Goal: Task Accomplishment & Management: Use online tool/utility

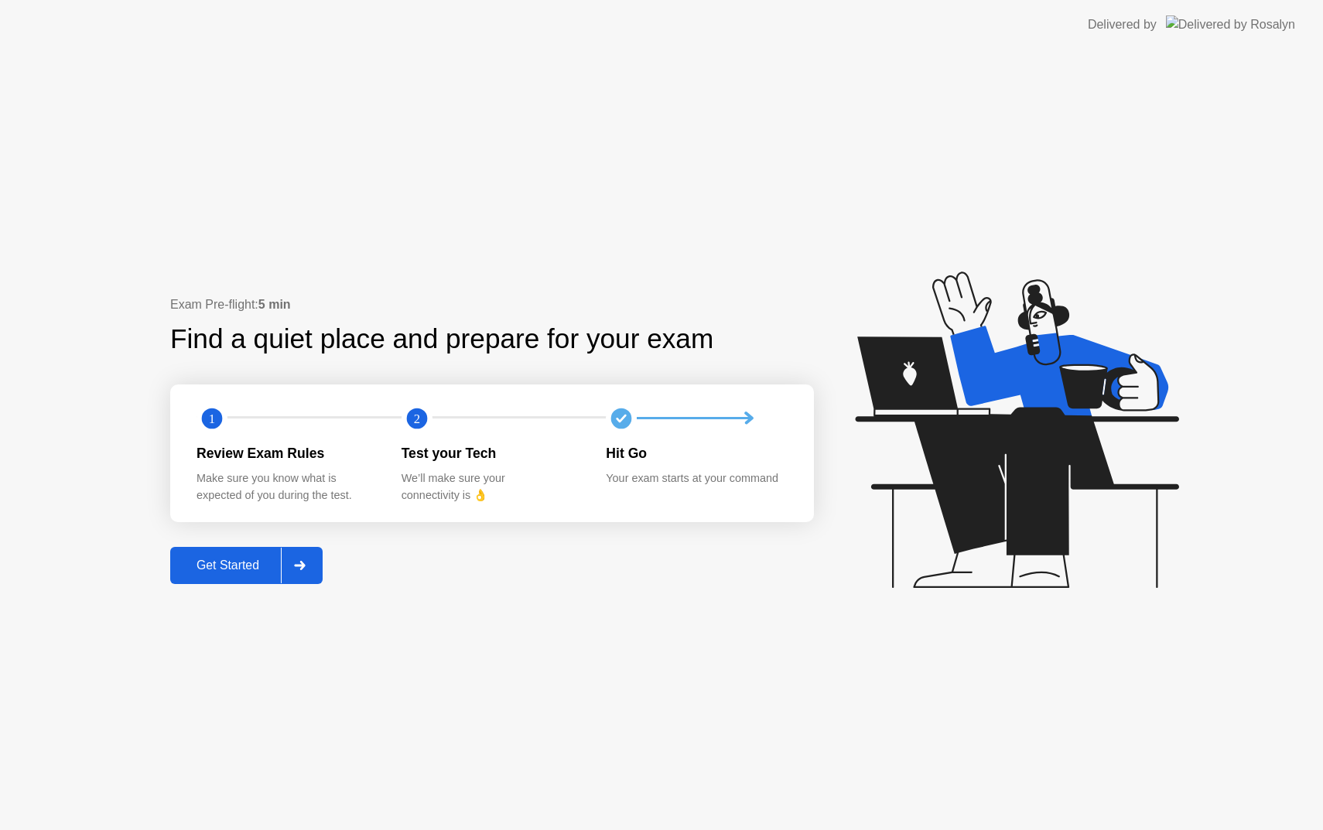
click at [246, 572] on div "Get Started" at bounding box center [228, 566] width 106 height 14
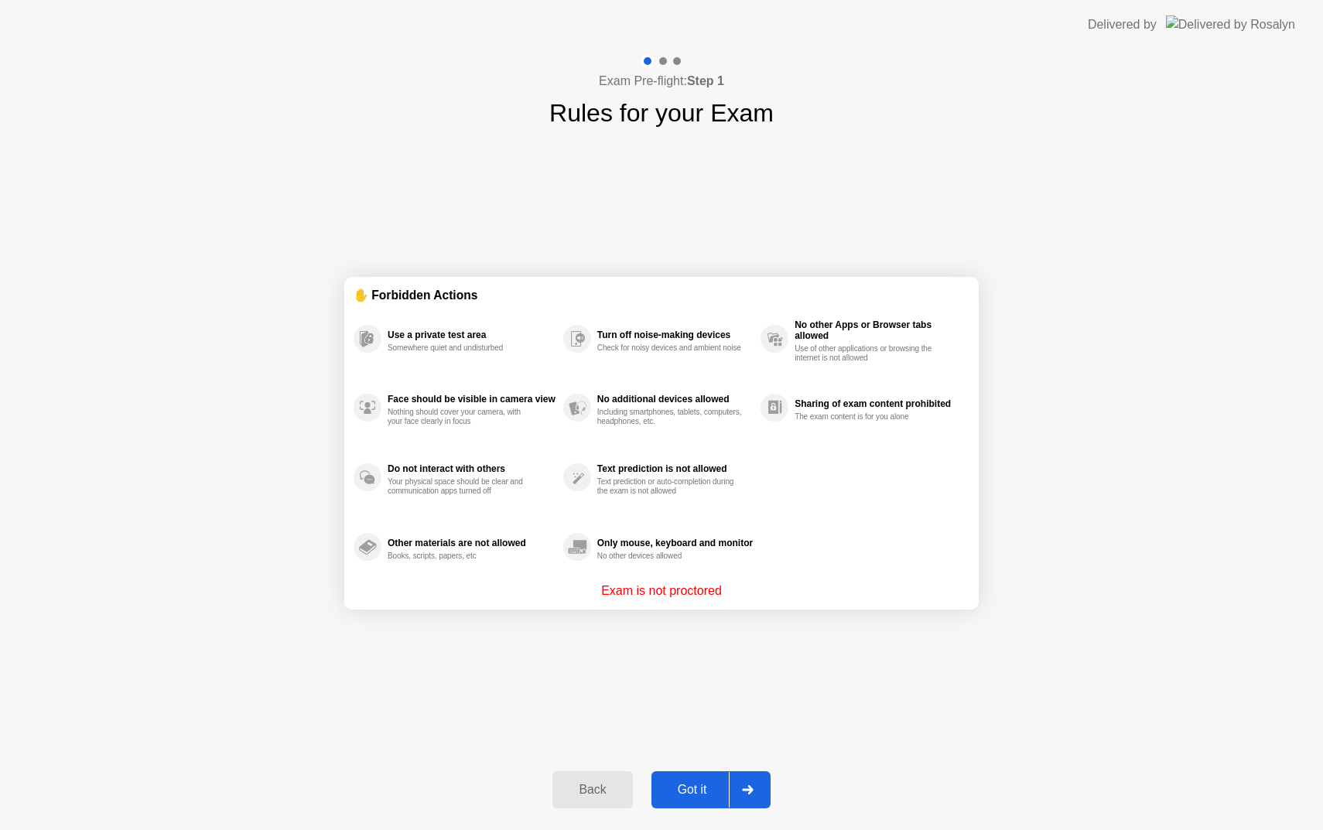
click at [689, 796] on div "Got it" at bounding box center [692, 790] width 73 height 14
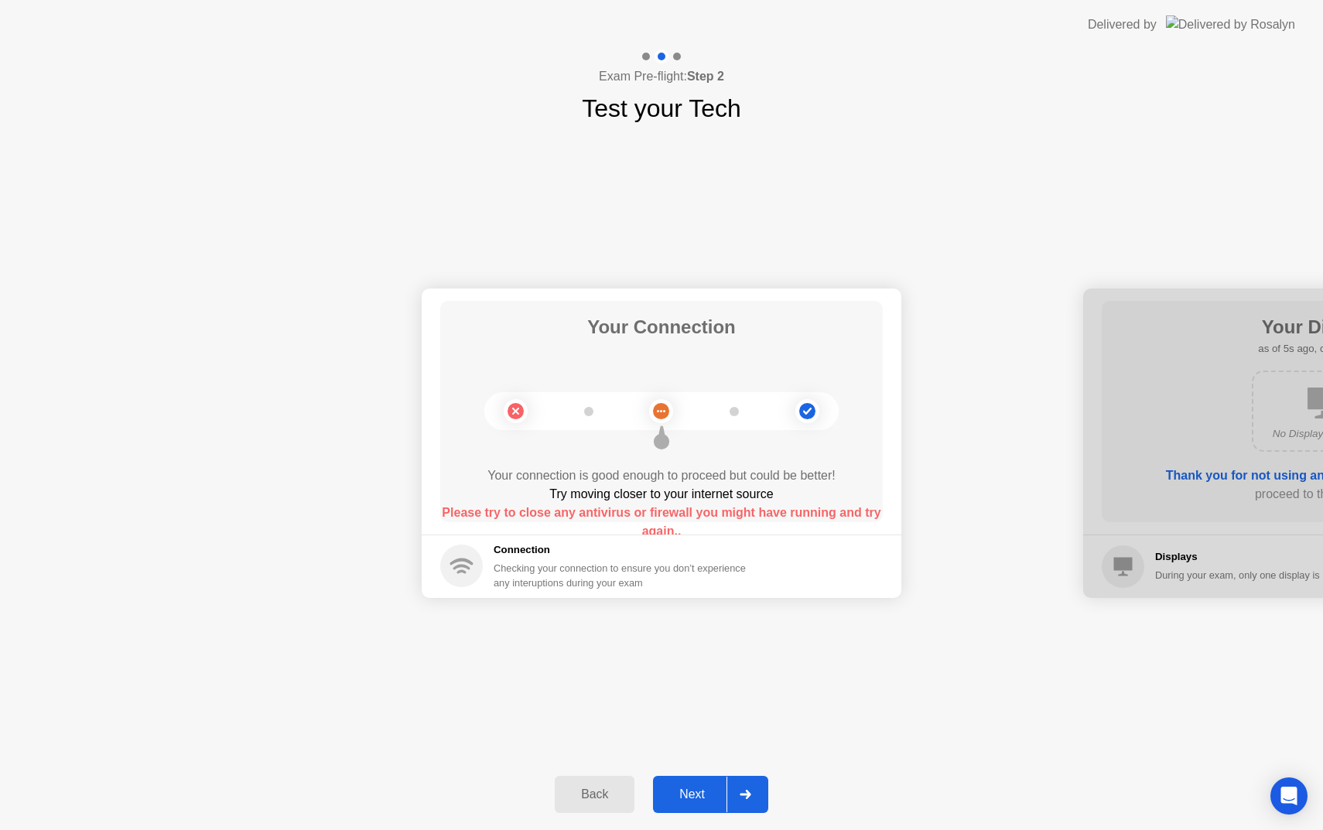
click at [698, 796] on div "Next" at bounding box center [692, 795] width 69 height 14
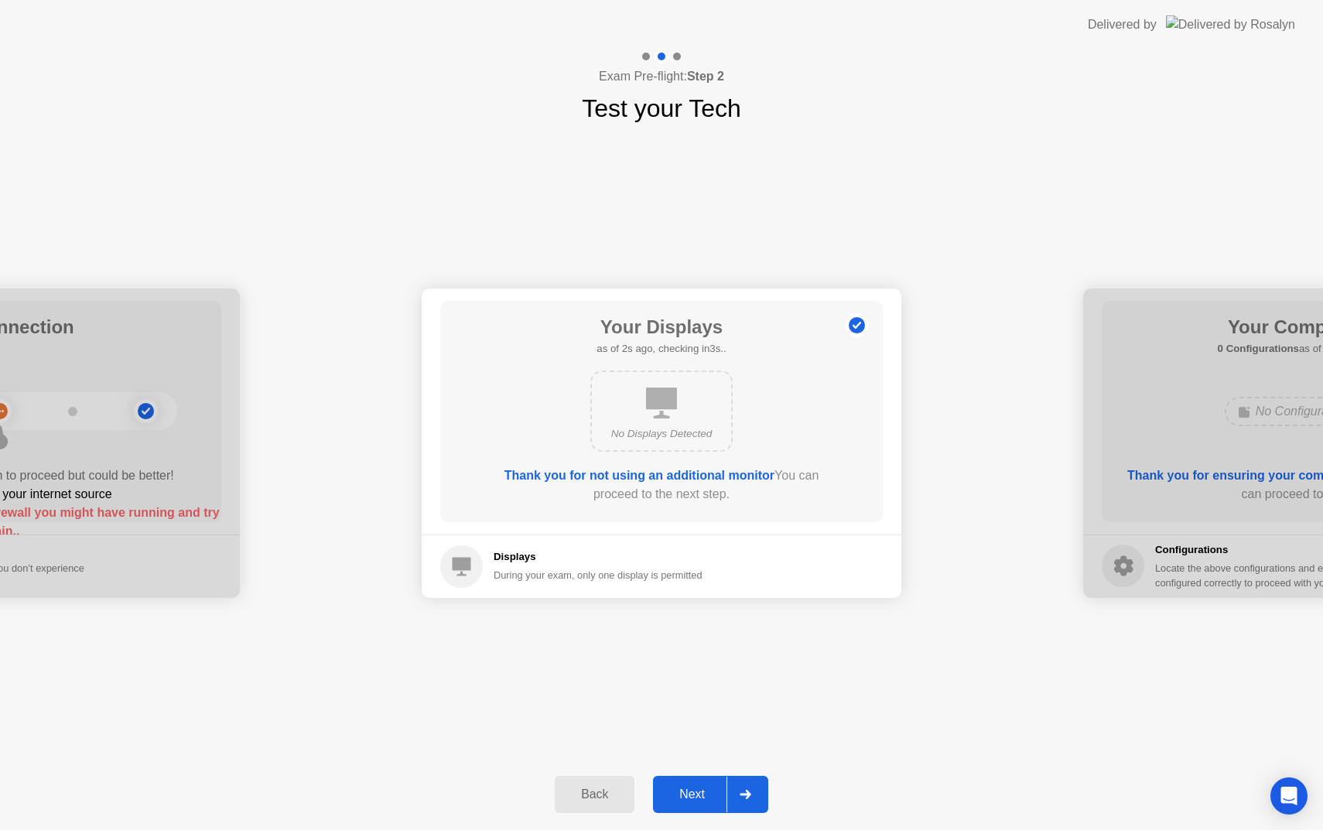
click at [690, 785] on button "Next" at bounding box center [710, 794] width 115 height 37
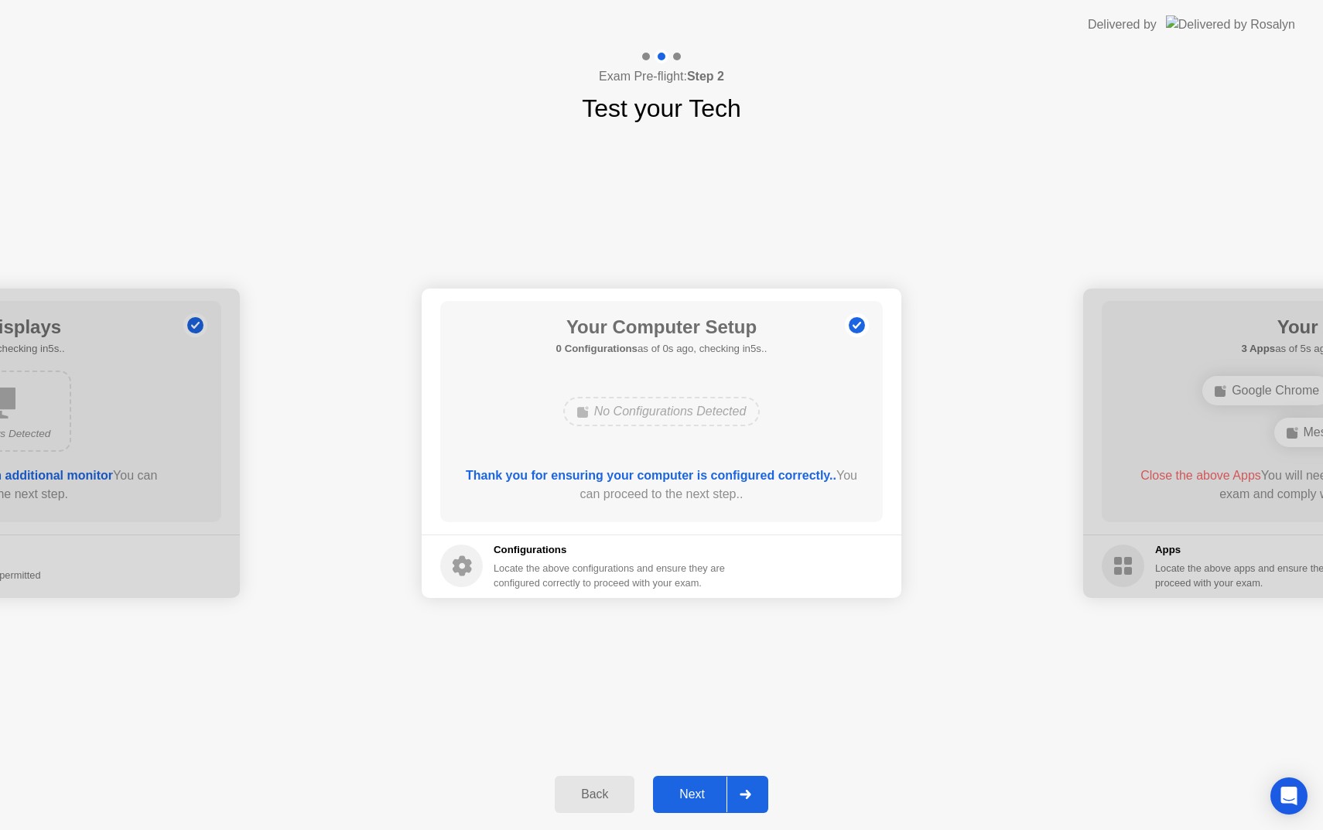
click at [691, 800] on div "Next" at bounding box center [692, 795] width 69 height 14
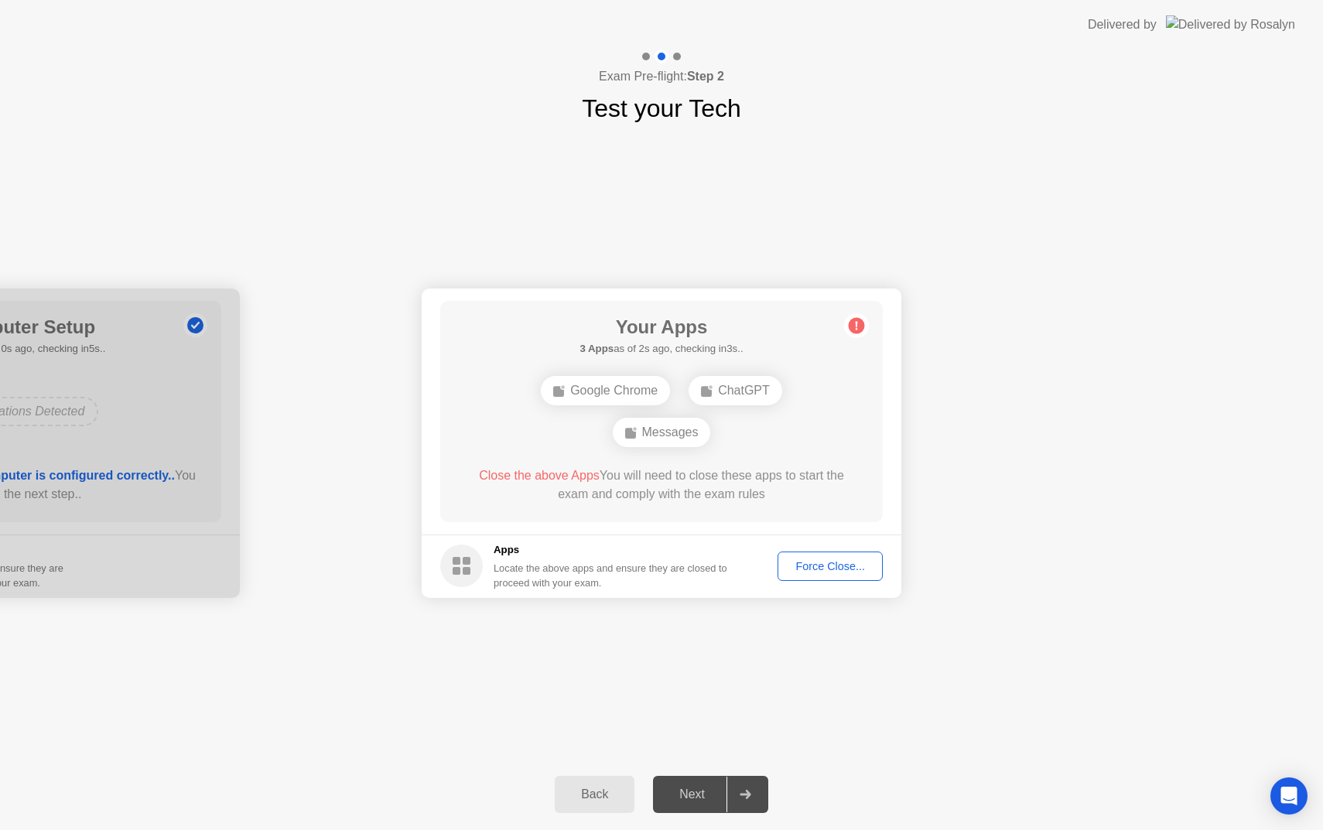
click at [691, 799] on div "Next" at bounding box center [692, 795] width 69 height 14
click at [836, 561] on div "Force Close..." at bounding box center [830, 566] width 94 height 12
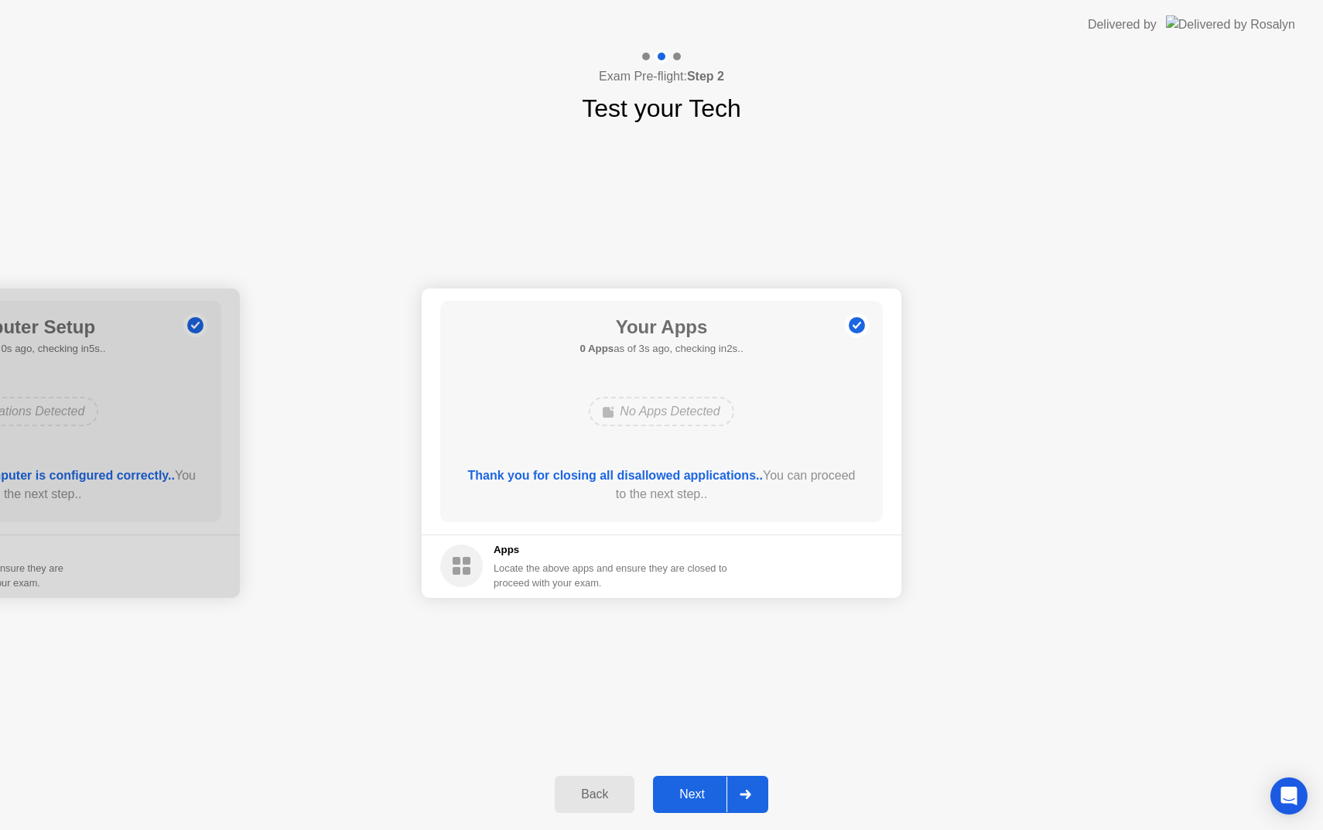
click at [686, 796] on div "Next" at bounding box center [692, 795] width 69 height 14
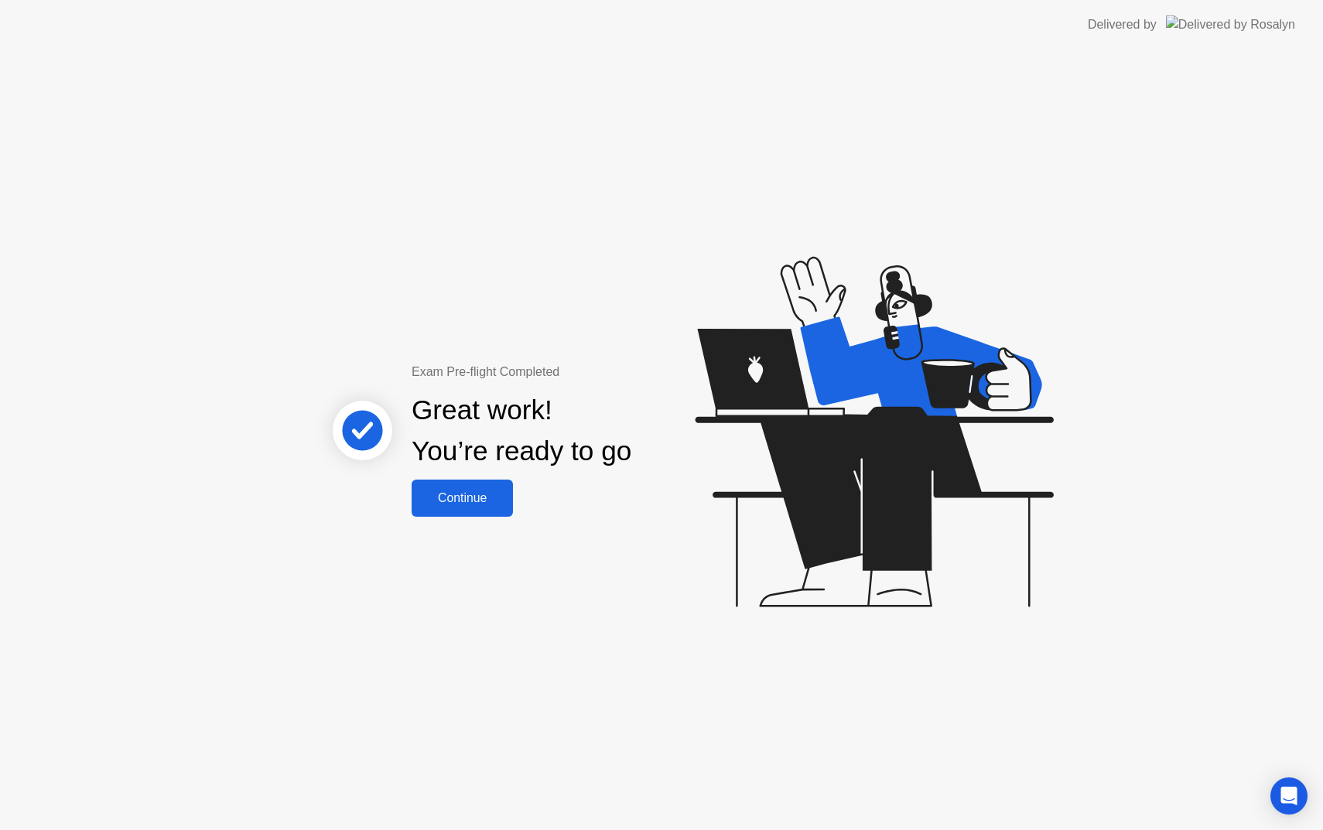
click at [495, 505] on div "Continue" at bounding box center [462, 498] width 92 height 14
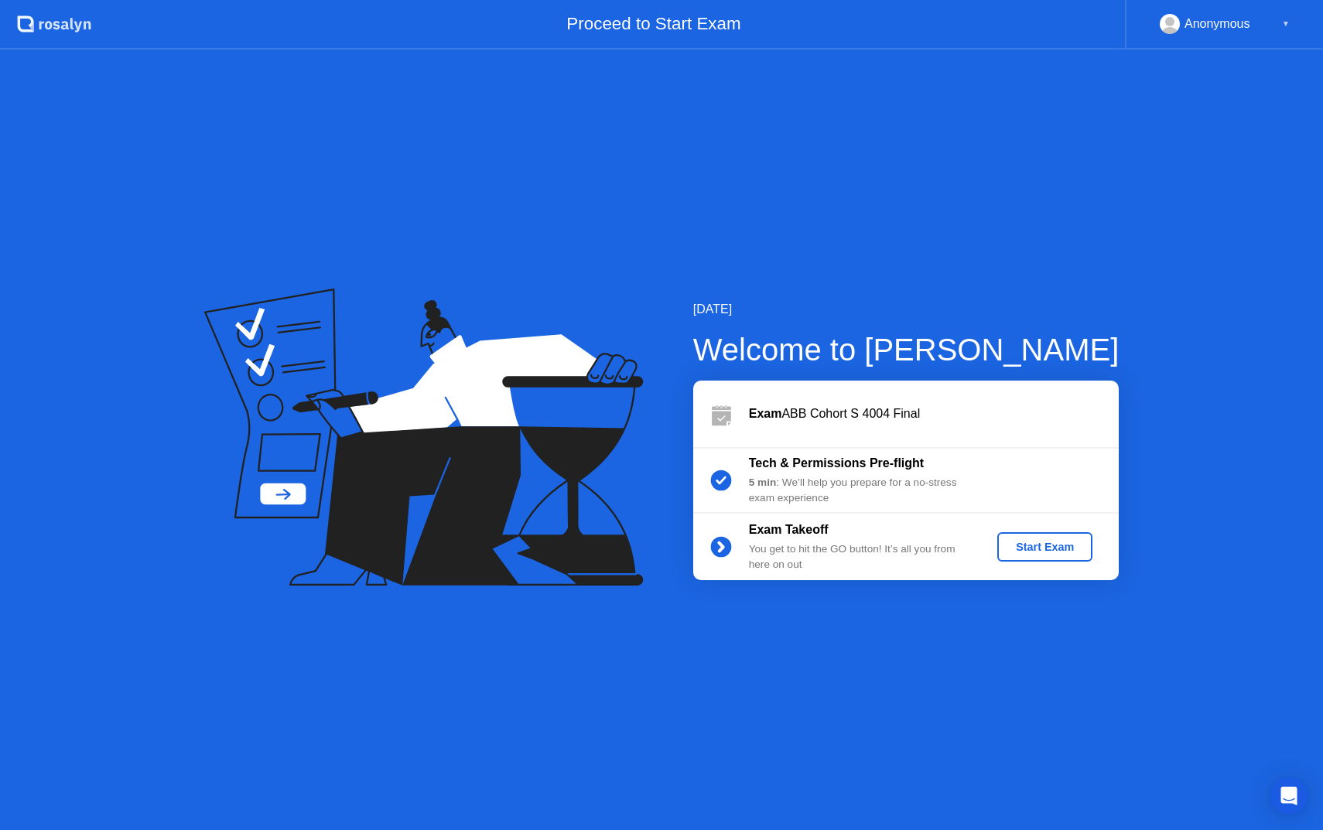
click at [1020, 548] on div "Start Exam" at bounding box center [1045, 547] width 83 height 12
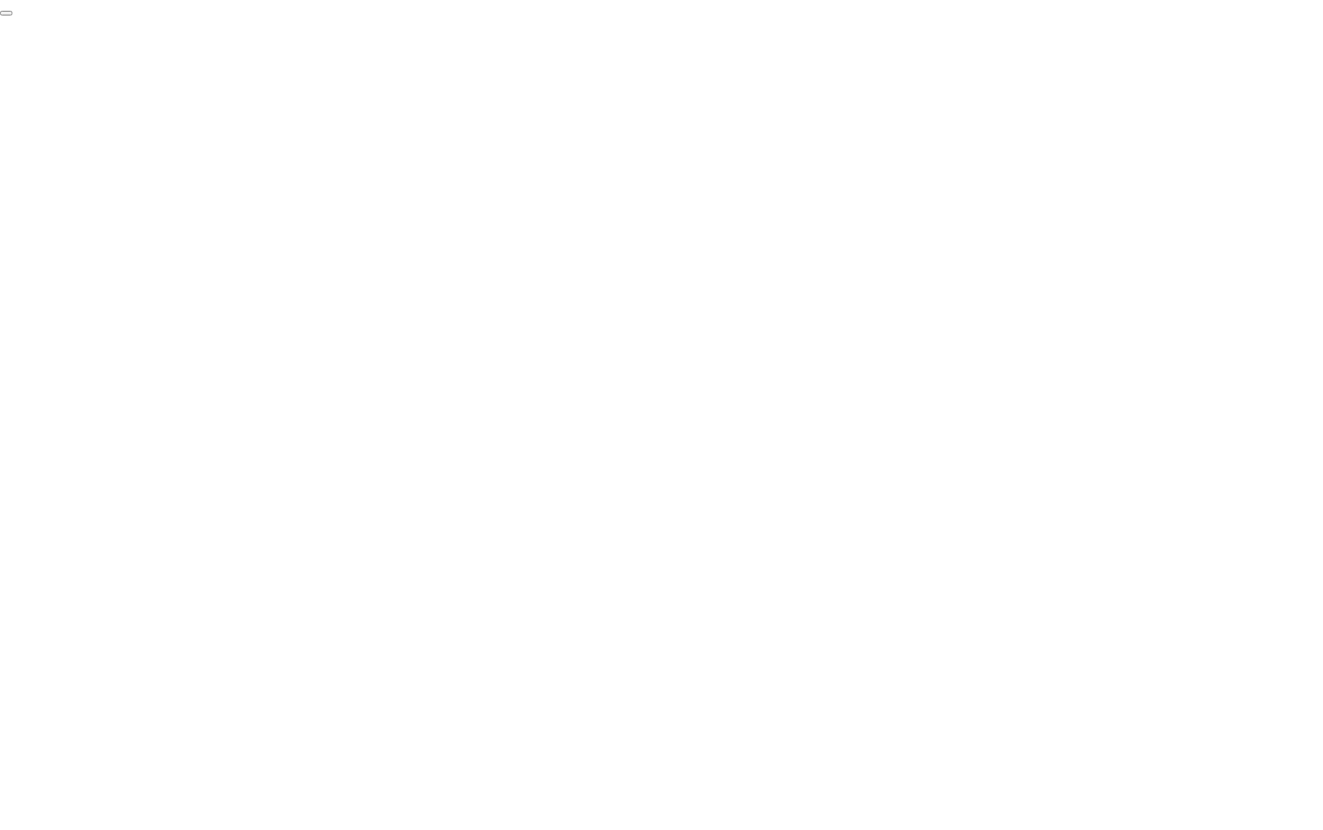
click div "End Proctoring Session"
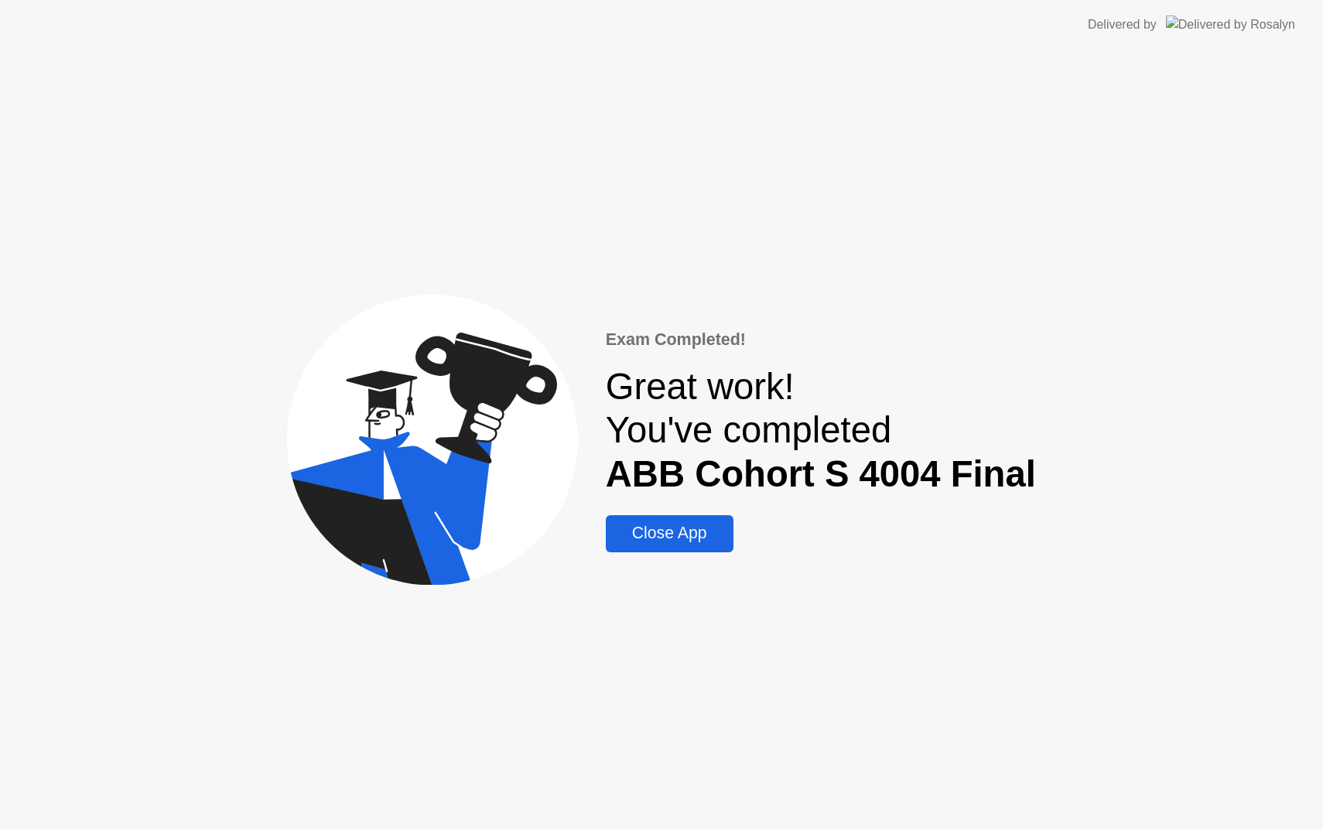
click at [659, 536] on div "Close App" at bounding box center [670, 533] width 118 height 19
